Goal: Task Accomplishment & Management: Use online tool/utility

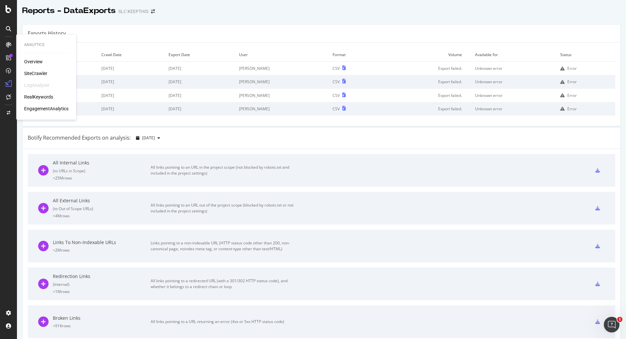
click at [31, 71] on div "SiteCrawler" at bounding box center [35, 73] width 23 height 7
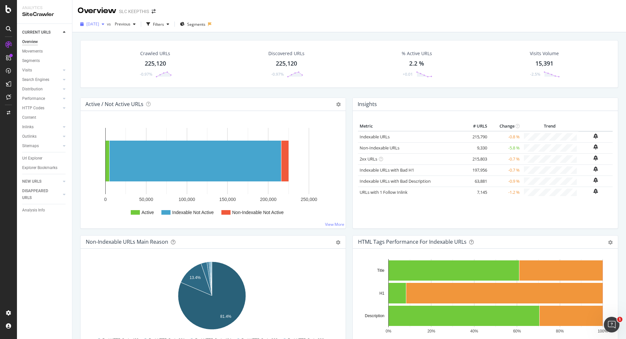
click at [99, 22] on span "[DATE]" at bounding box center [92, 24] width 13 height 6
click at [76, 130] on div "Crawled URLs 225,120 -0.97% Discovered URLs 225,120 -0.97% % Active URLs 2.2 % …" at bounding box center [348, 201] width 553 height 339
click at [153, 12] on icon "arrow-right-arrow-left" at bounding box center [154, 11] width 4 height 5
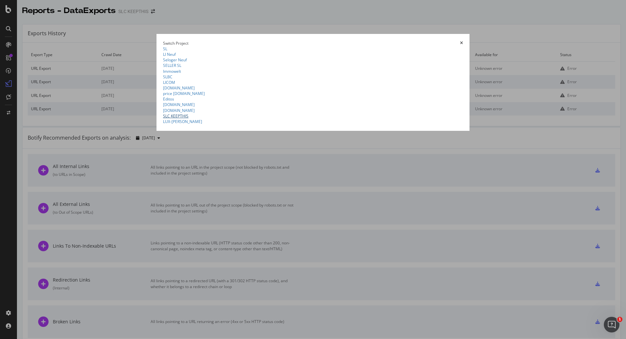
click at [163, 119] on link "SLC KEEPTHIS" at bounding box center [175, 116] width 25 height 6
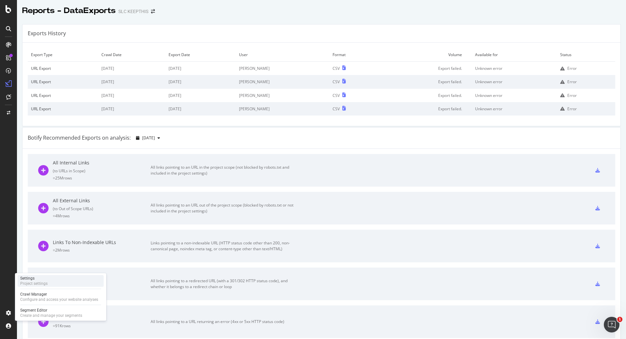
click at [47, 282] on div "Project settings" at bounding box center [33, 283] width 27 height 5
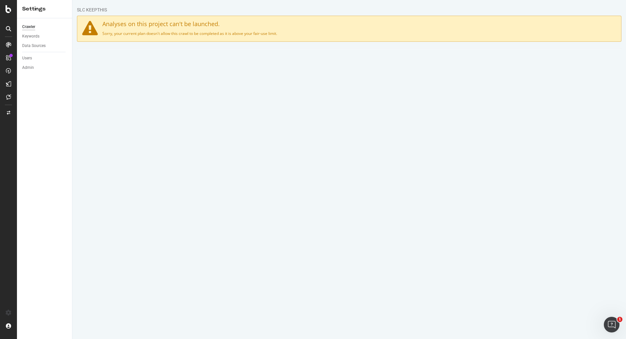
click at [129, 188] on div at bounding box center [349, 185] width 544 height 21
click at [46, 157] on div "Crawler Keywords Data Sources Users Admin" at bounding box center [44, 178] width 55 height 320
click at [30, 73] on div "SiteCrawler" at bounding box center [35, 73] width 23 height 7
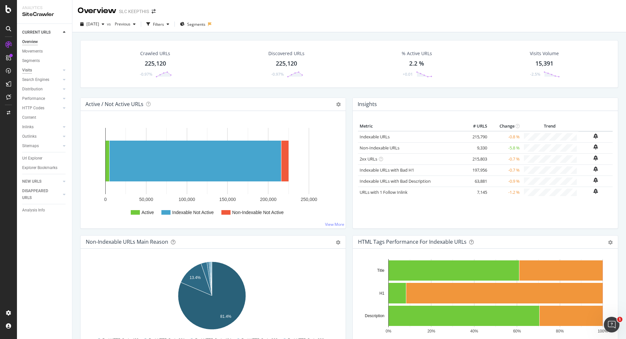
click at [29, 70] on div "Visits" at bounding box center [27, 70] width 10 height 7
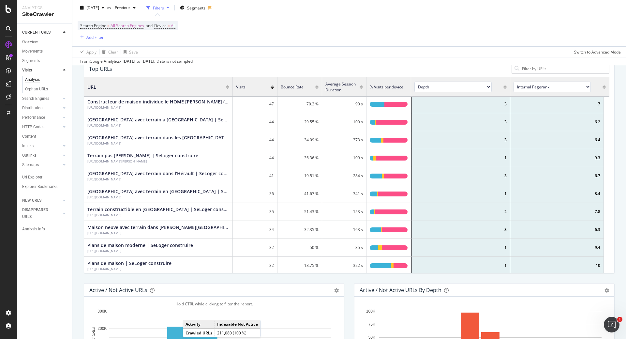
scroll to position [109, 0]
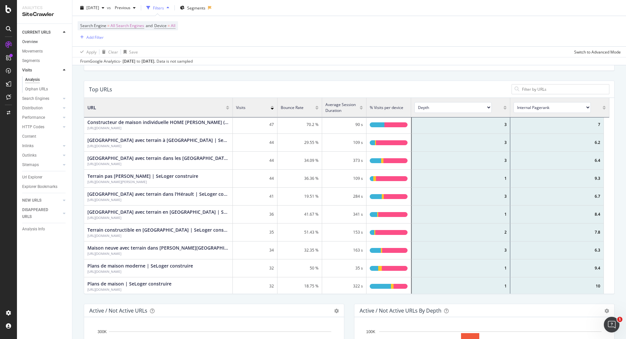
click at [39, 43] on link "Overview" at bounding box center [44, 41] width 45 height 7
click at [36, 42] on div "Overview" at bounding box center [30, 41] width 16 height 7
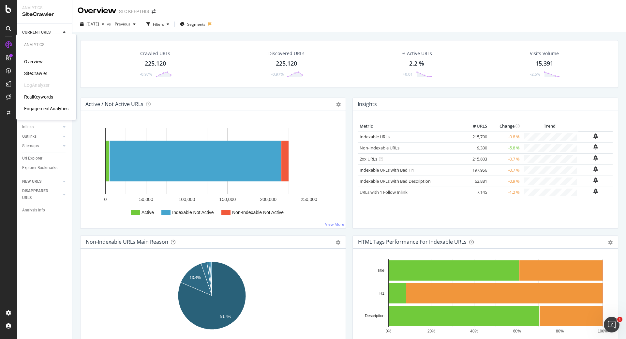
click at [44, 98] on div "RealKeywords" at bounding box center [38, 97] width 29 height 7
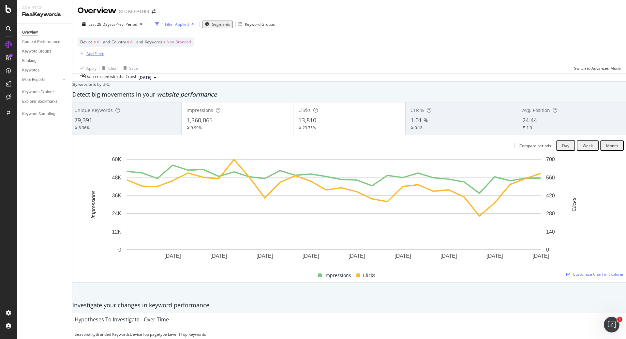
click at [97, 53] on div "Add Filter" at bounding box center [94, 54] width 17 height 6
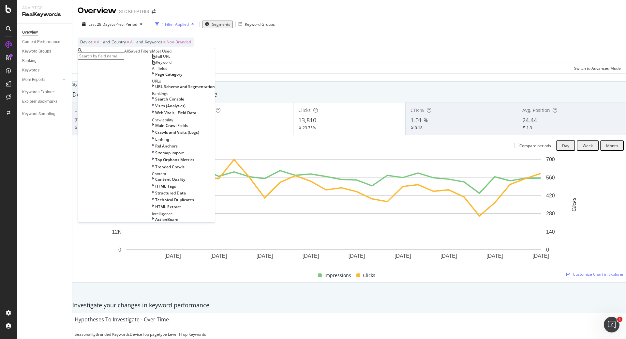
click at [212, 27] on div "Segments" at bounding box center [217, 25] width 25 height 6
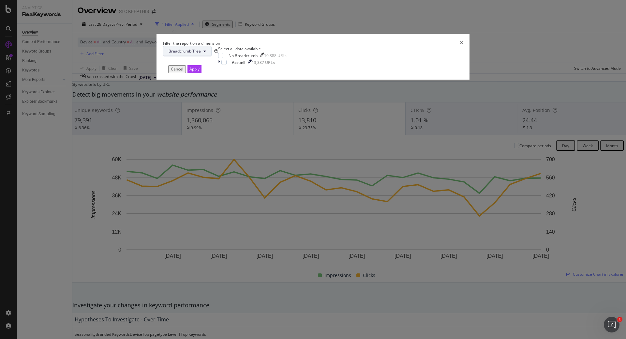
click at [201, 54] on span "Breadcrumb Tree" at bounding box center [184, 51] width 32 height 6
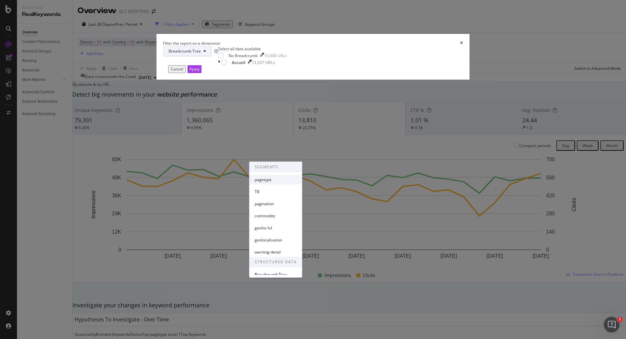
click at [271, 179] on span "pagetype" at bounding box center [276, 180] width 42 height 6
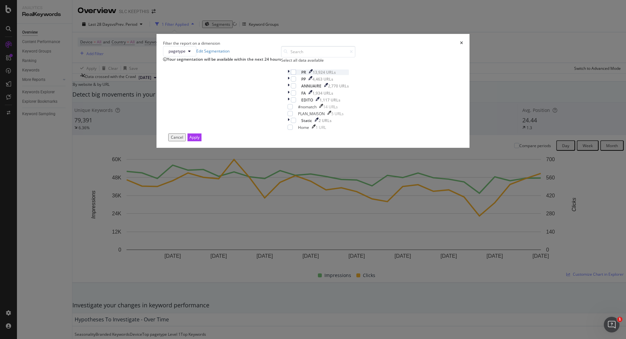
click at [287, 75] on icon "modal" at bounding box center [288, 72] width 2 height 6
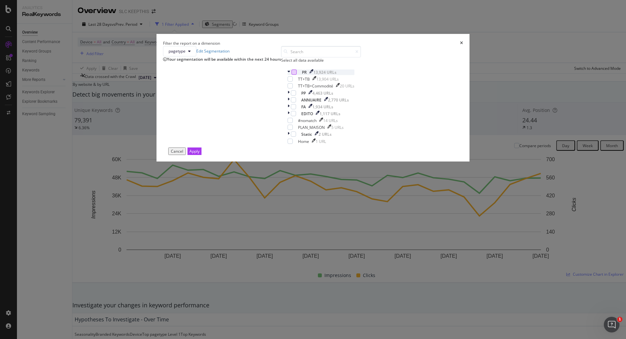
click at [291, 75] on div "modal" at bounding box center [293, 71] width 5 height 5
click at [199, 154] on div "Apply" at bounding box center [194, 151] width 10 height 6
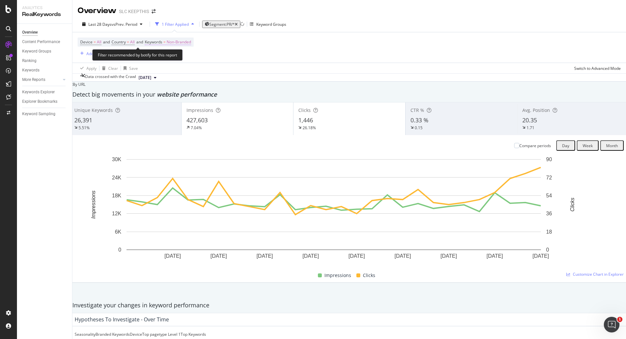
click at [173, 44] on span "Non-Branded" at bounding box center [179, 41] width 24 height 9
click at [254, 62] on div "Device = All and Country = All and Keywords = Non-Branded Add Filter" at bounding box center [349, 47] width 543 height 30
click at [230, 22] on span "Segment: PR/*" at bounding box center [221, 25] width 25 height 6
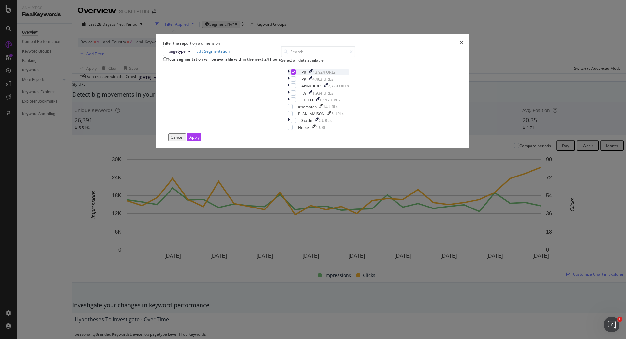
click at [287, 75] on icon "modal" at bounding box center [288, 72] width 2 height 6
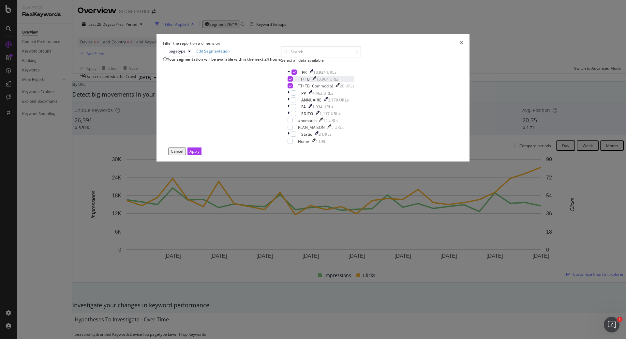
click at [289, 80] on icon "modal" at bounding box center [290, 78] width 3 height 3
click at [199, 154] on div "Apply" at bounding box center [194, 151] width 10 height 6
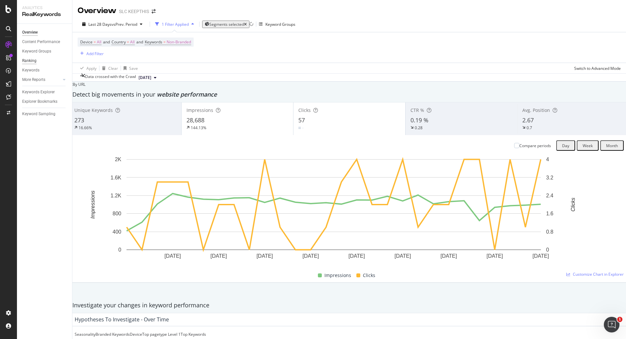
click at [27, 60] on div "Ranking" at bounding box center [29, 60] width 14 height 7
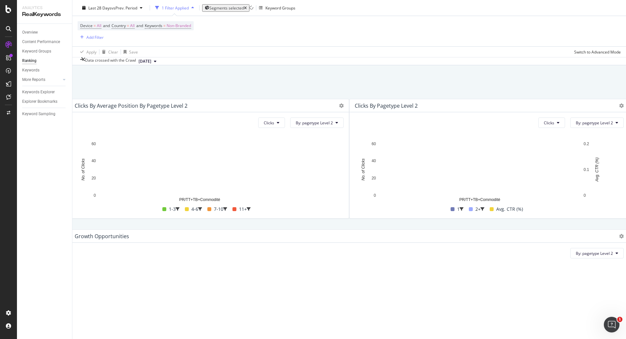
scroll to position [261, 0]
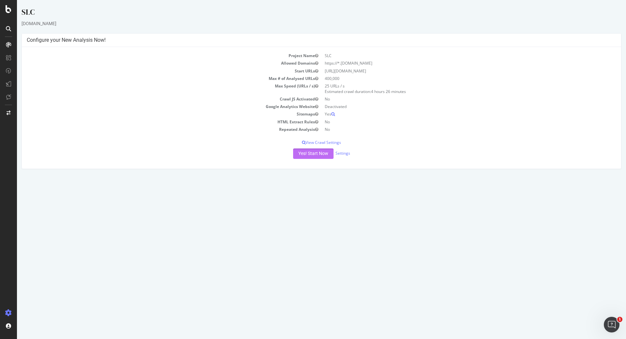
click at [322, 156] on button "Yes! Start Now" at bounding box center [313, 153] width 40 height 10
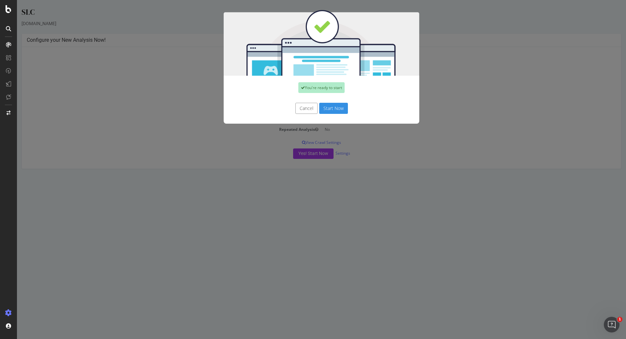
click at [328, 107] on button "Start Now" at bounding box center [333, 108] width 29 height 11
